Goal: Find specific page/section: Find specific page/section

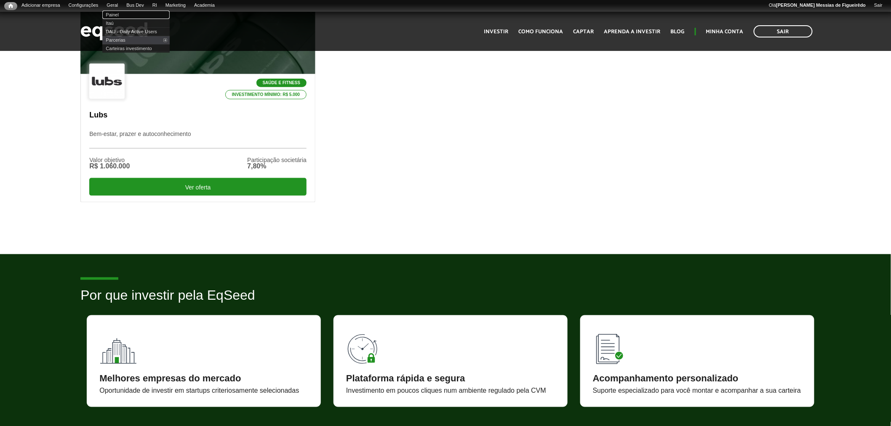
click at [123, 14] on link "Painel" at bounding box center [135, 15] width 67 height 8
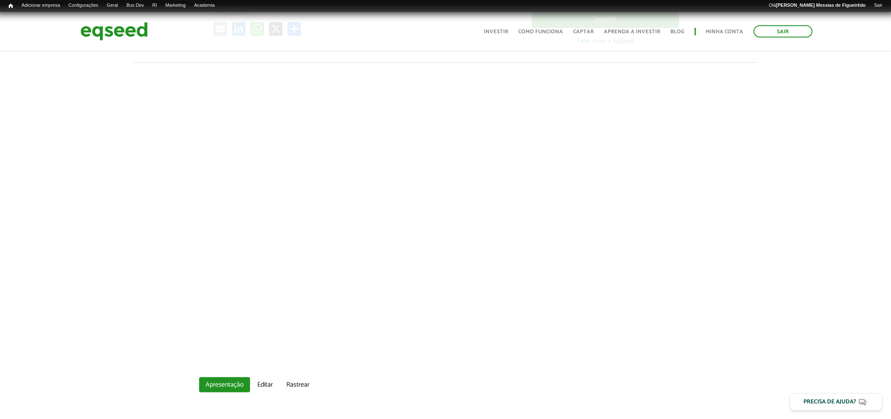
scroll to position [280, 0]
click at [264, 384] on link "Editar" at bounding box center [265, 383] width 28 height 15
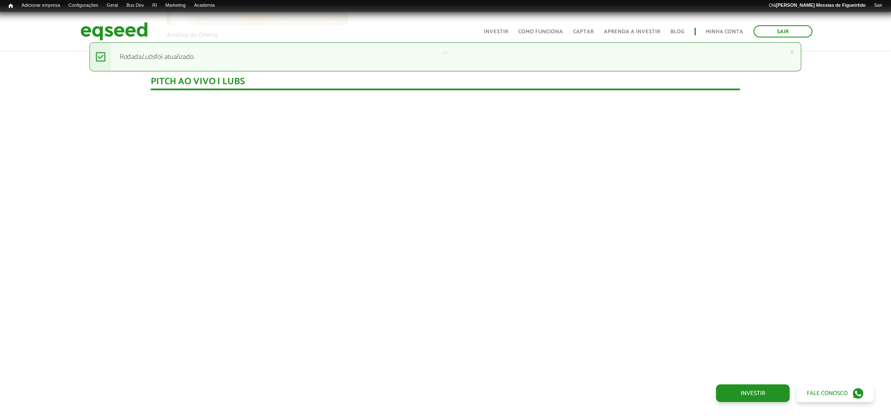
scroll to position [808, 0]
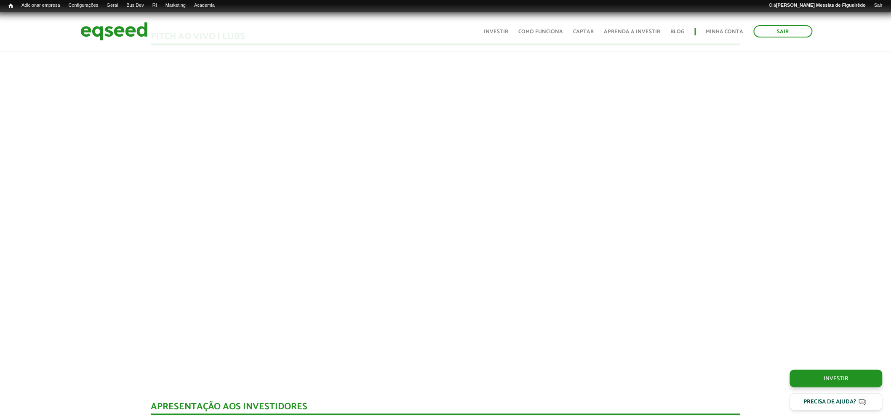
scroll to position [854, 0]
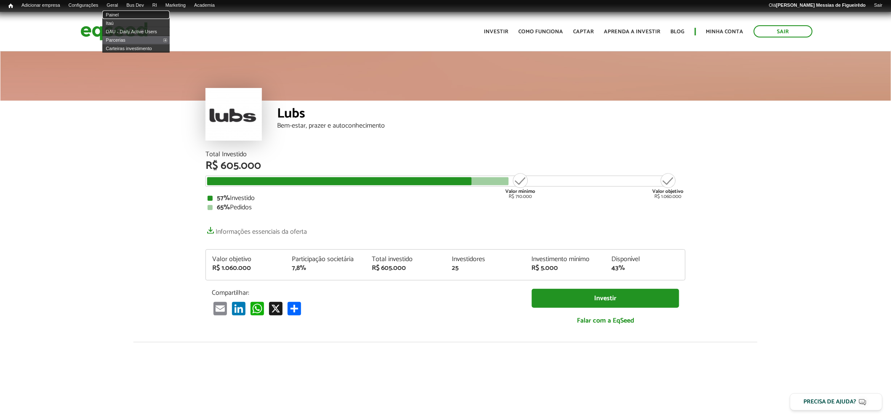
click at [120, 13] on link "Painel" at bounding box center [135, 15] width 67 height 8
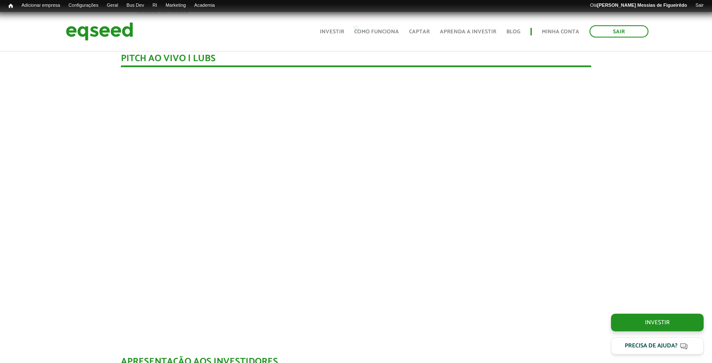
scroll to position [804, 0]
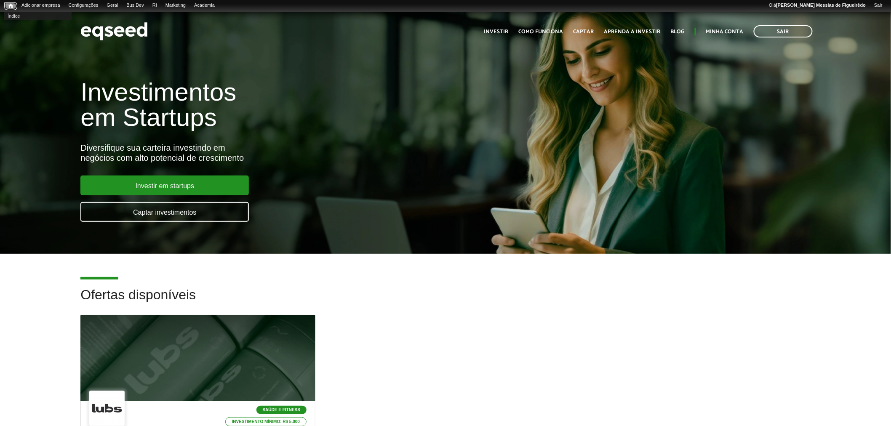
click at [8, 7] on link "Início" at bounding box center [10, 6] width 13 height 8
click at [191, 13] on link "Access Logs" at bounding box center [194, 15] width 67 height 8
